Goal: Check status

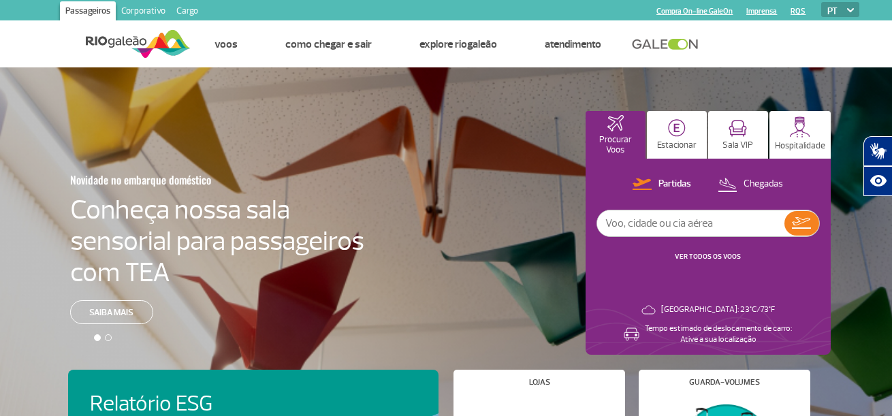
click at [656, 227] on input "text" at bounding box center [690, 223] width 187 height 26
type input "[GEOGRAPHIC_DATA]"
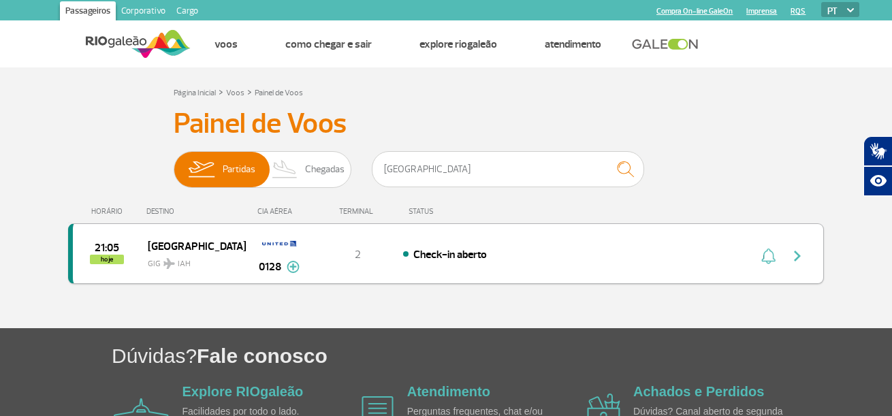
click at [204, 244] on span "[GEOGRAPHIC_DATA]" at bounding box center [191, 246] width 87 height 18
click at [236, 253] on div "Houston GIG IAH" at bounding box center [196, 253] width 97 height 33
click at [341, 254] on div "2" at bounding box center [358, 253] width 90 height 15
click at [426, 255] on span "Check-in aberto" at bounding box center [450, 255] width 74 height 14
click at [289, 270] on img at bounding box center [293, 267] width 13 height 12
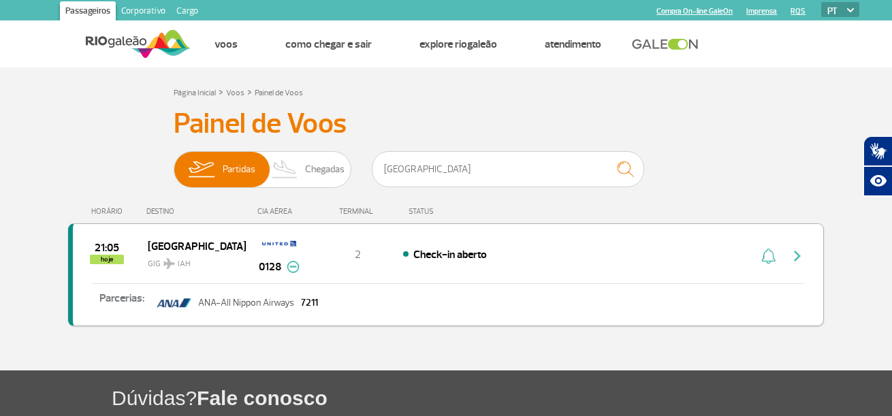
click at [246, 298] on p "ANA-All Nippon Airways" at bounding box center [246, 303] width 96 height 10
click at [169, 236] on div "21:05 hoje [GEOGRAPHIC_DATA] 0128 2 Check-in aberto Parcerias: ANA-All Nippon A…" at bounding box center [446, 274] width 756 height 103
click at [111, 253] on span "21:05" at bounding box center [107, 248] width 25 height 10
click at [240, 242] on div "Houston GIG IAH" at bounding box center [196, 253] width 97 height 33
drag, startPoint x: 332, startPoint y: 248, endPoint x: 752, endPoint y: 135, distance: 434.2
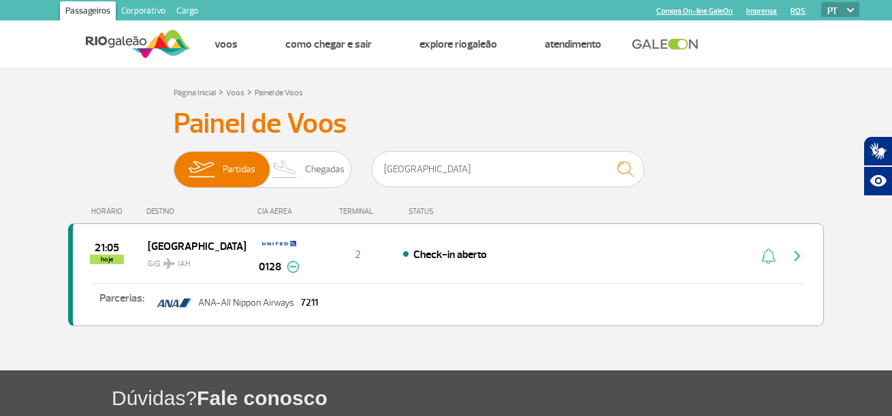
click at [759, 137] on div "Painel de Voos Partidas Chegadas houston 21:05 hoje Houston GIG IAH 0128 Parcer…" at bounding box center [446, 225] width 756 height 236
click at [684, 14] on link "Compra On-line GaleOn" at bounding box center [694, 11] width 76 height 9
